Goal: Transaction & Acquisition: Purchase product/service

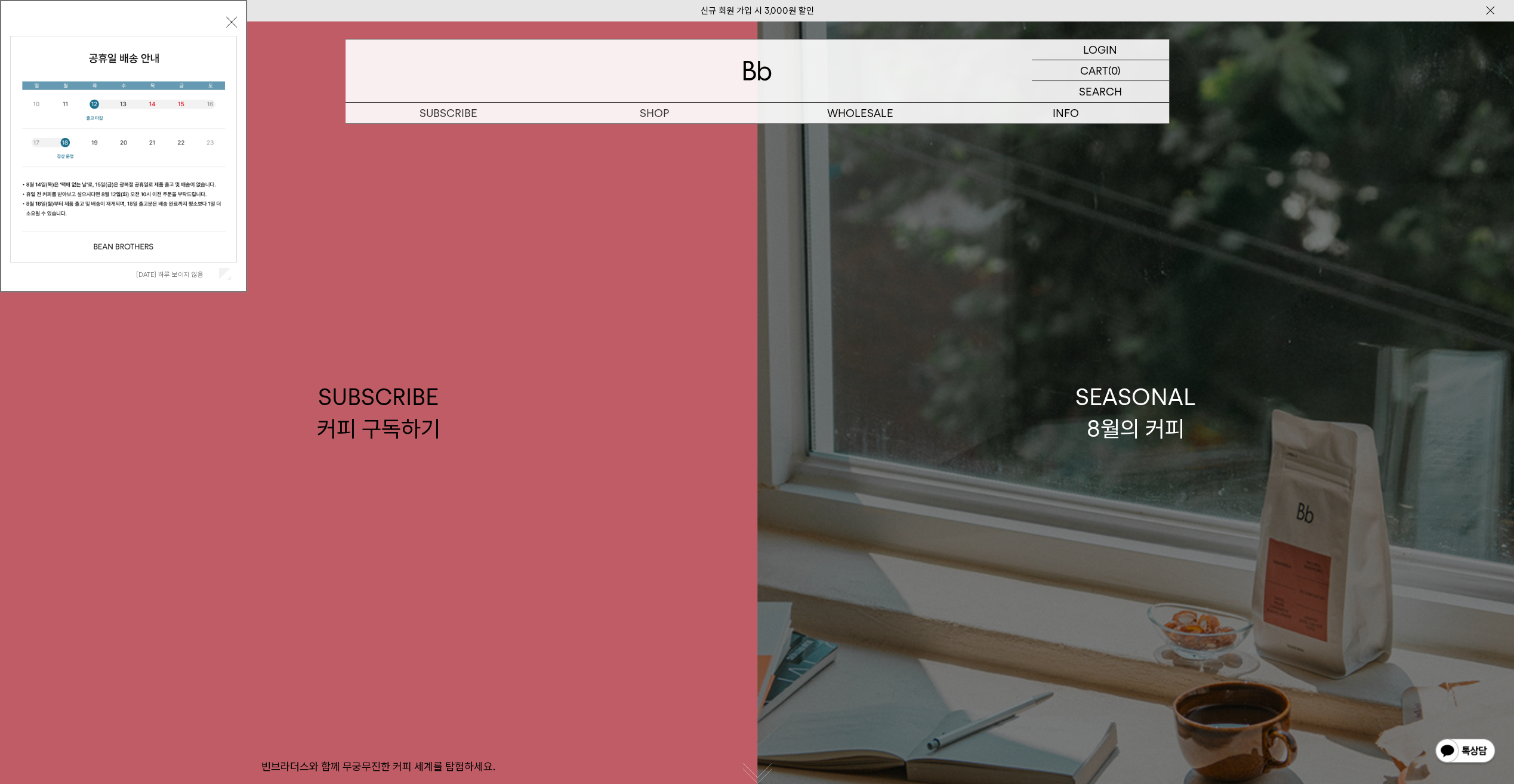
click at [1430, 751] on link "SEASONAL 8월의 커피" at bounding box center [1136, 412] width 757 height 784
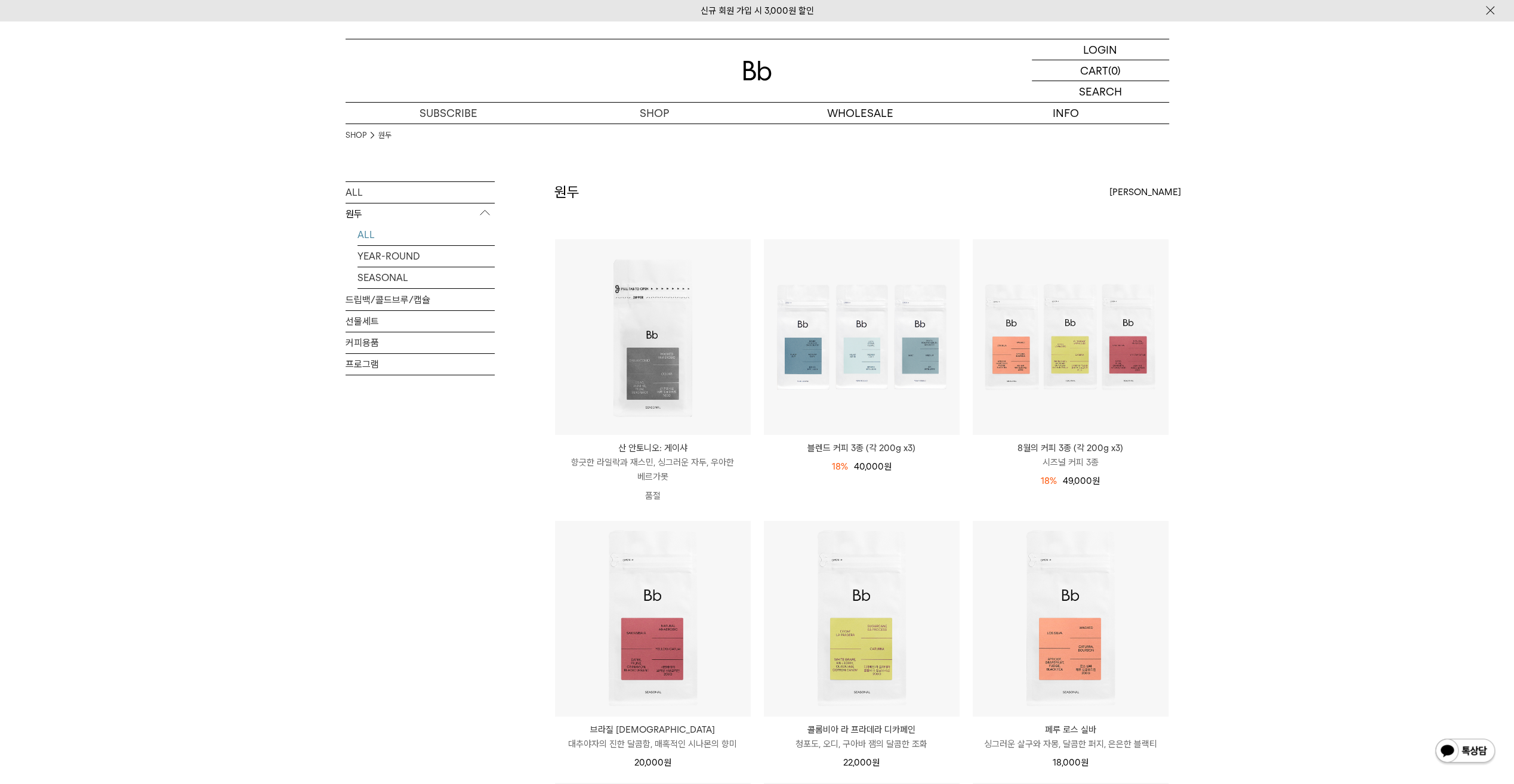
click at [223, 291] on div "SHOP 원두 ALL 원두 ALL YEAR-ROUND SEASONAL 드립백/콜드브루/캡슐 선물세트 커피용품 프로그램 원두 최신순" at bounding box center [757, 774] width 1514 height 1301
click at [655, 132] on link "원두" at bounding box center [654, 134] width 206 height 20
